Goal: Information Seeking & Learning: Learn about a topic

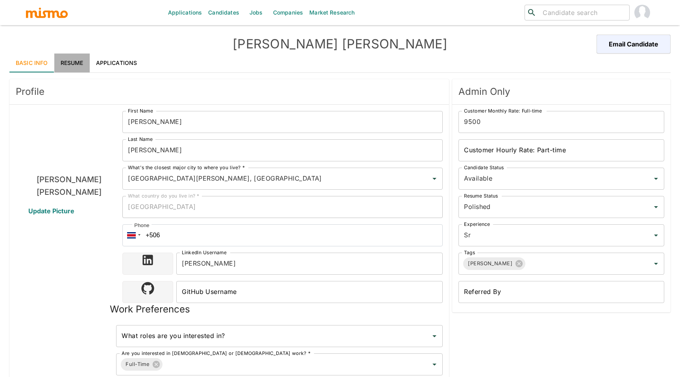
click at [67, 57] on link "Resume" at bounding box center [71, 63] width 35 height 19
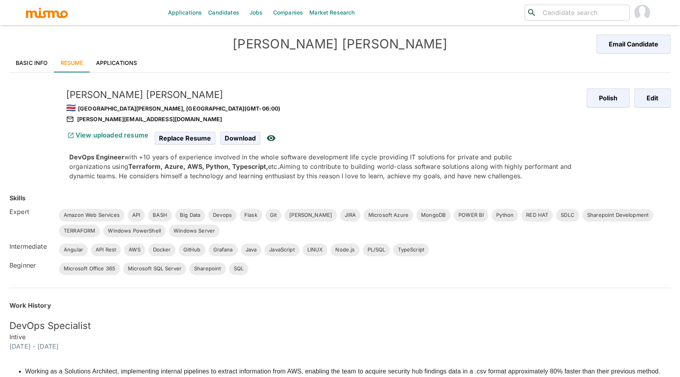
click at [38, 58] on link "Basic Info" at bounding box center [31, 63] width 45 height 19
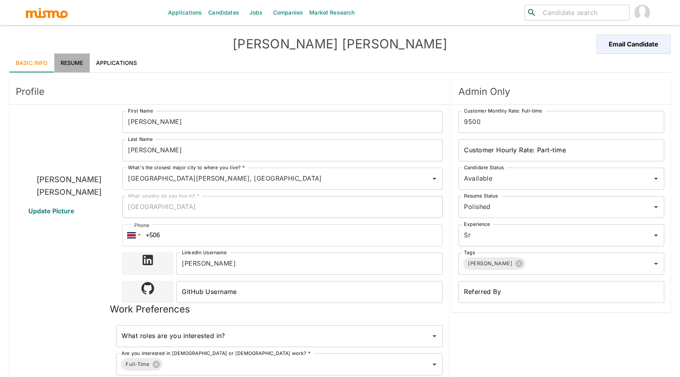
click at [74, 63] on link "Resume" at bounding box center [71, 63] width 35 height 19
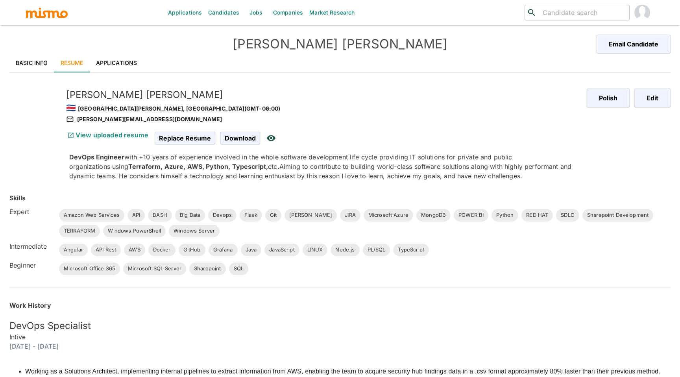
click at [233, 8] on link "Candidates" at bounding box center [223, 12] width 37 height 25
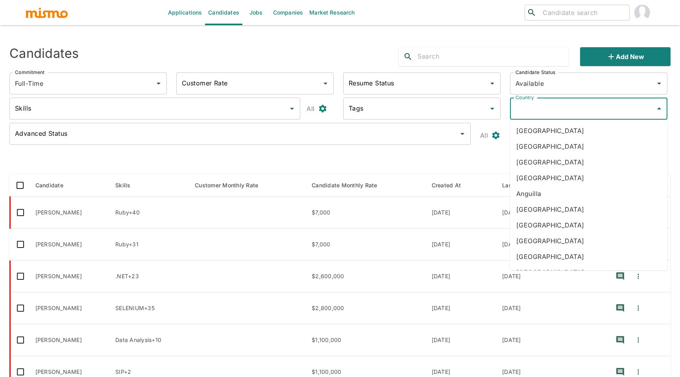
click at [548, 111] on input "Country" at bounding box center [582, 108] width 138 height 15
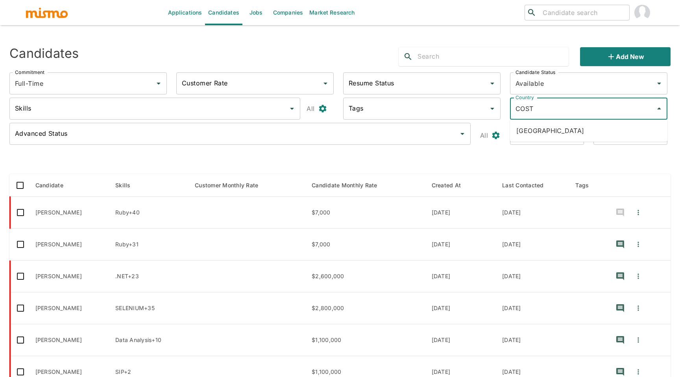
type input "COSTA"
click at [560, 136] on li "Costa Rica" at bounding box center [588, 131] width 157 height 16
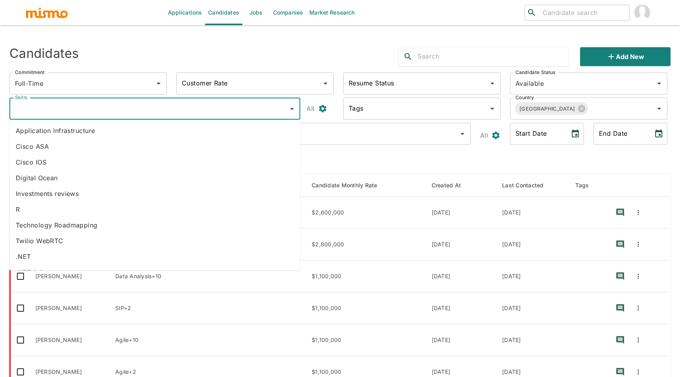
click at [157, 105] on input "Skills" at bounding box center [149, 108] width 272 height 15
type input "NODE"
click at [61, 195] on li "Node JS" at bounding box center [154, 194] width 291 height 16
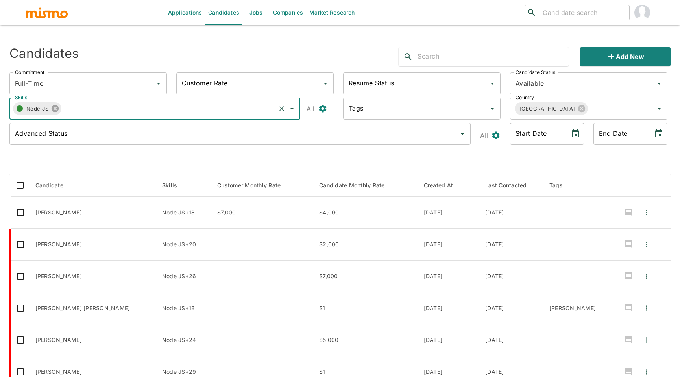
click at [54, 108] on icon at bounding box center [55, 108] width 7 height 7
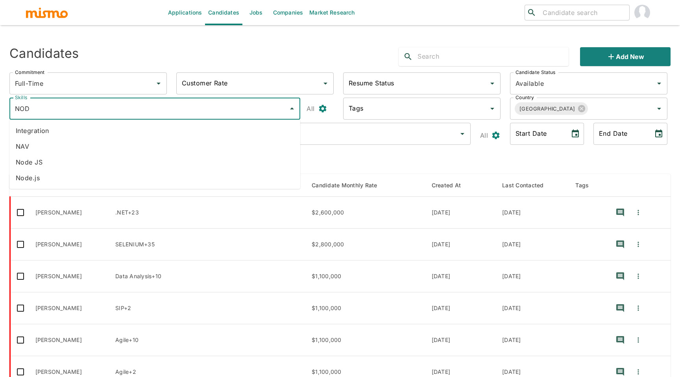
type input "NODE"
click at [30, 177] on li "Node.js" at bounding box center [154, 178] width 291 height 16
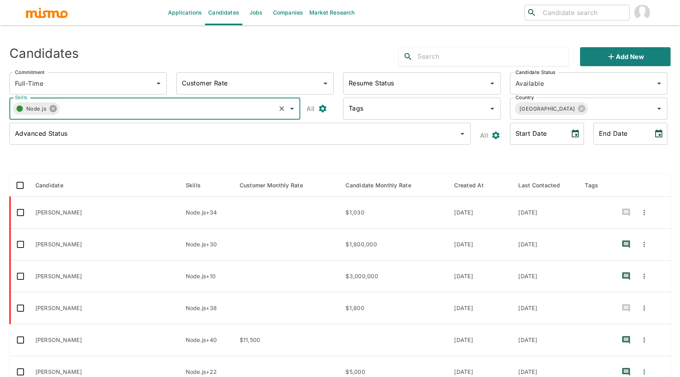
click at [51, 107] on icon at bounding box center [53, 108] width 7 height 7
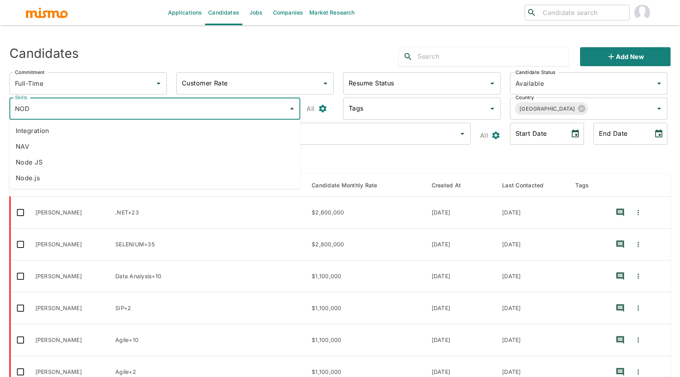
type input "NODE"
click at [43, 164] on li "Node JS" at bounding box center [154, 162] width 291 height 16
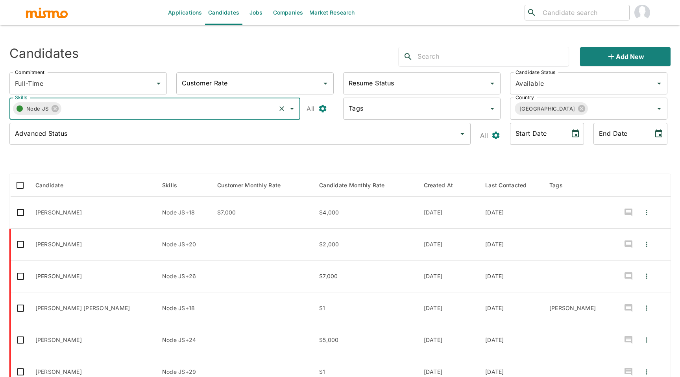
click at [493, 181] on th "Last Contacted" at bounding box center [511, 185] width 64 height 23
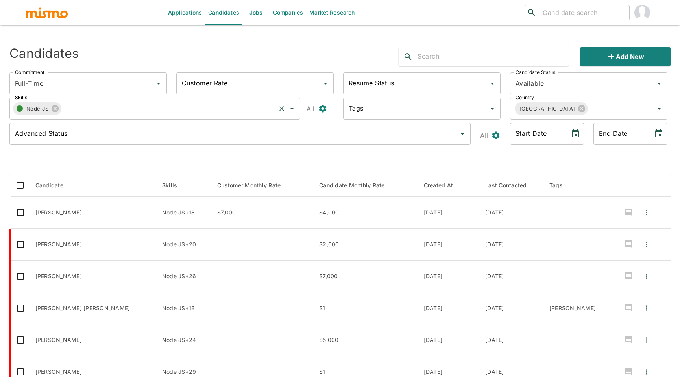
click at [495, 187] on th "Last Contacted" at bounding box center [511, 185] width 64 height 23
click at [507, 185] on th "Last Contacted" at bounding box center [511, 185] width 64 height 23
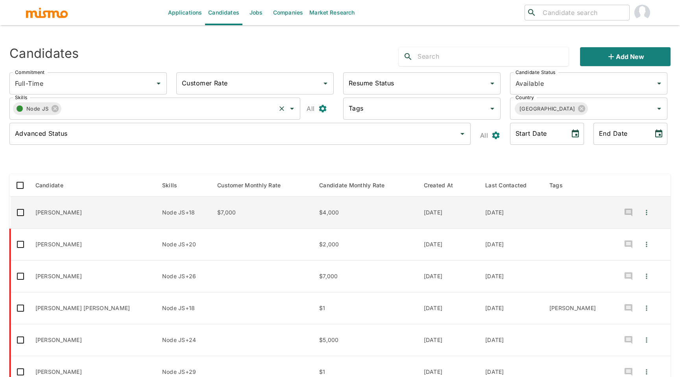
click at [70, 210] on td "Andres Mena" at bounding box center [92, 213] width 127 height 32
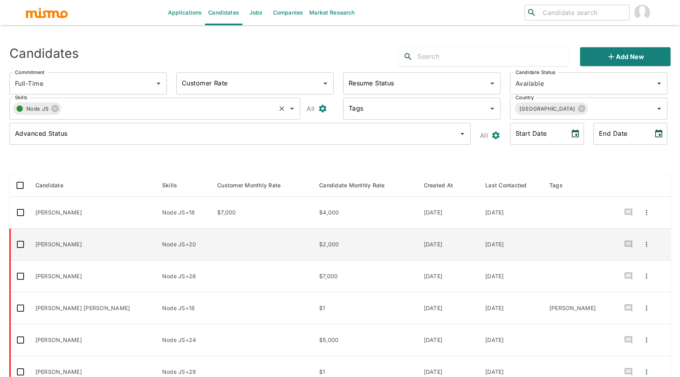
click at [81, 243] on td "Jason Aguilar Núñez" at bounding box center [92, 245] width 127 height 32
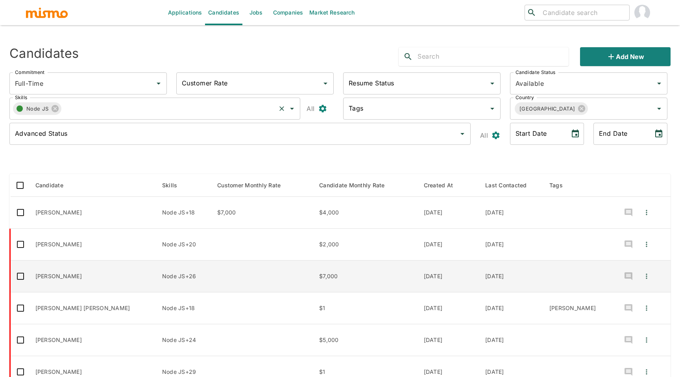
click at [66, 279] on td "Antony Durán" at bounding box center [92, 276] width 127 height 32
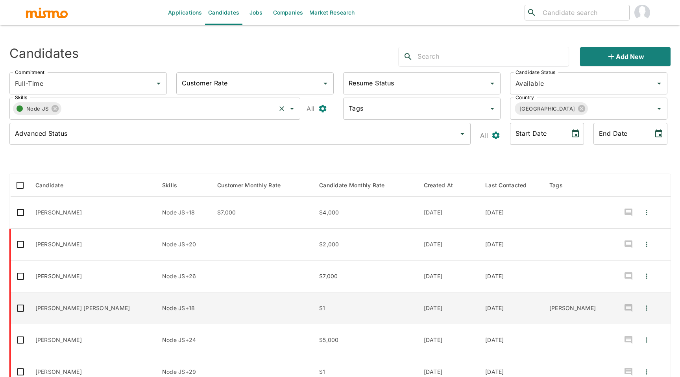
click at [75, 302] on td "Jean Carlo Quesada Abarca" at bounding box center [92, 308] width 127 height 32
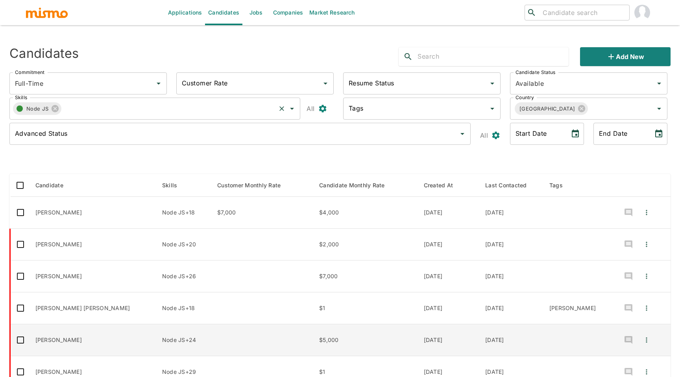
click at [76, 343] on td "Jordy Román Gutierrez" at bounding box center [92, 340] width 127 height 32
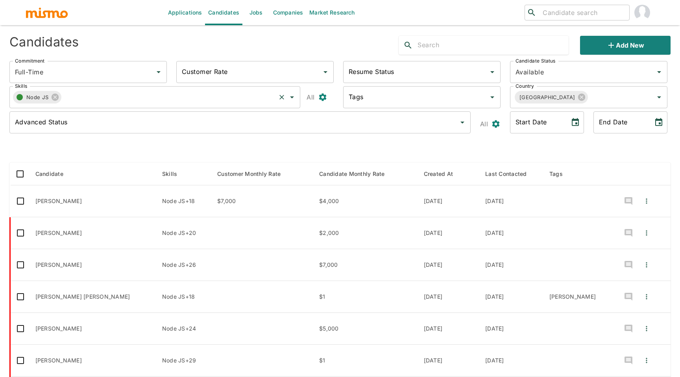
scroll to position [15, 0]
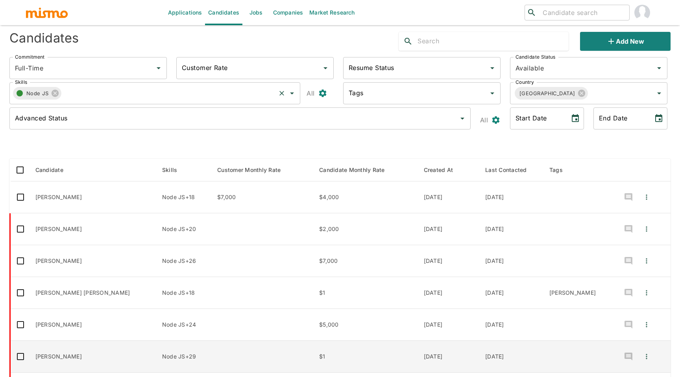
click at [72, 358] on td "Danny Barrantes" at bounding box center [92, 357] width 127 height 32
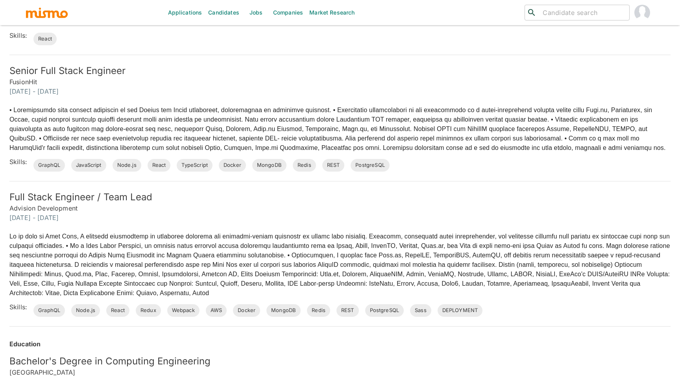
scroll to position [36, 0]
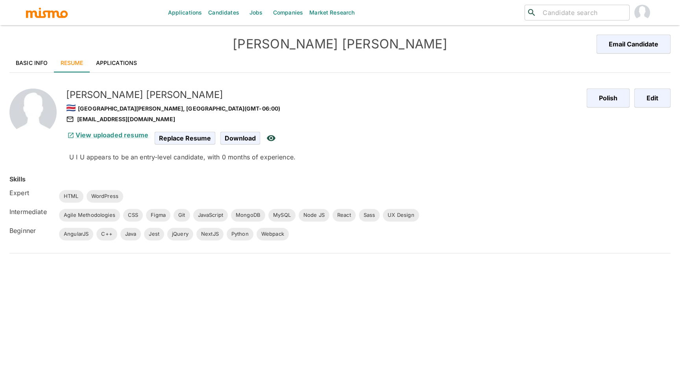
scroll to position [19, 0]
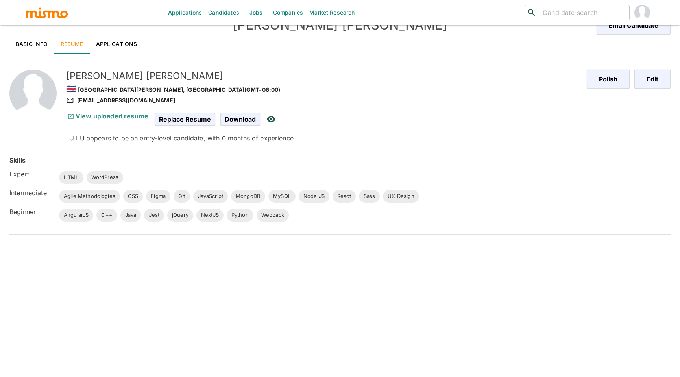
click at [97, 111] on h6 "View uploaded resume" at bounding box center [107, 115] width 82 height 9
click at [101, 114] on link "View uploaded resume" at bounding box center [107, 116] width 82 height 8
